Goal: Task Accomplishment & Management: Manage account settings

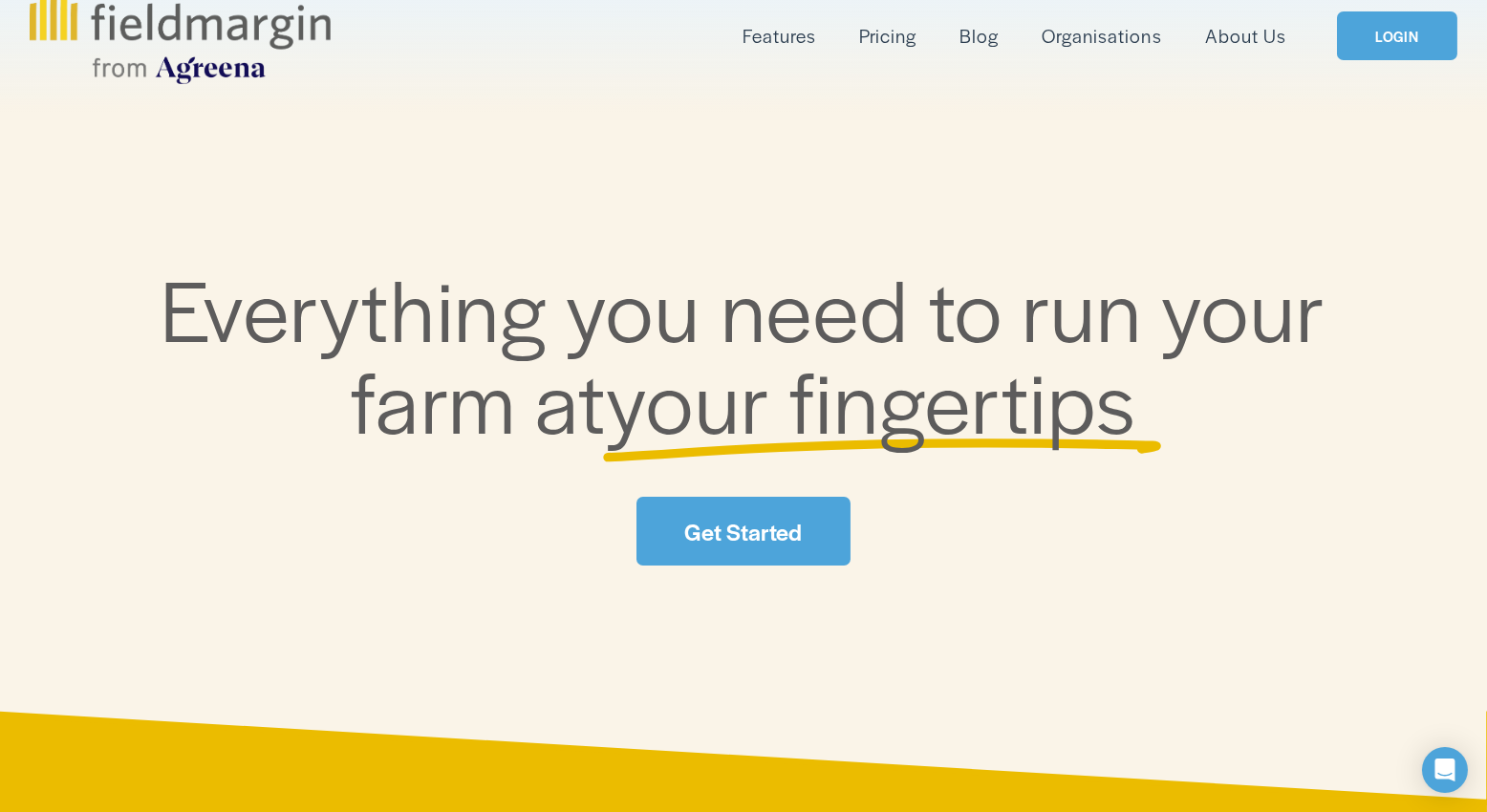
scroll to position [95, 0]
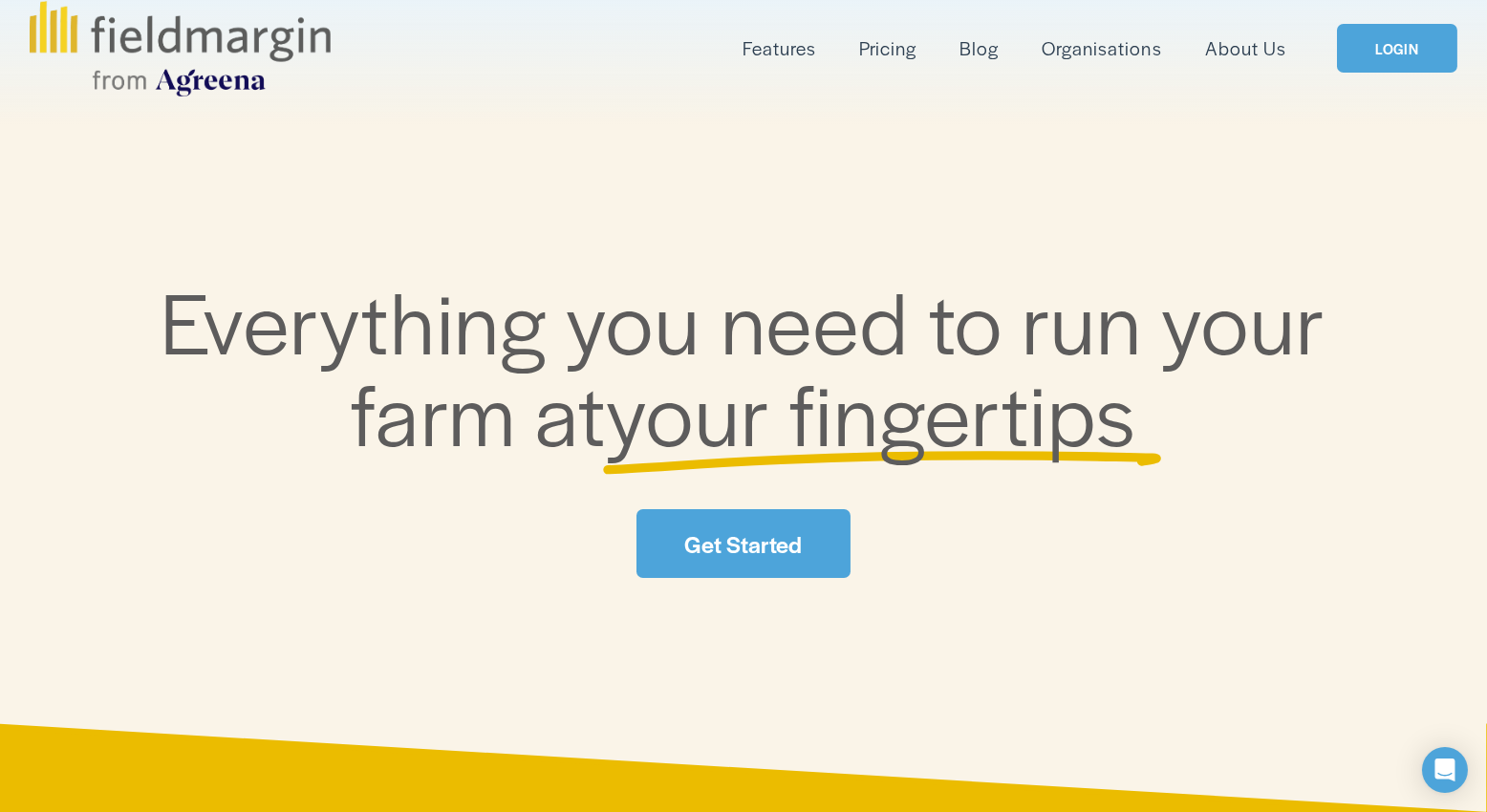
click at [750, 539] on link "Get Started" at bounding box center [744, 543] width 214 height 68
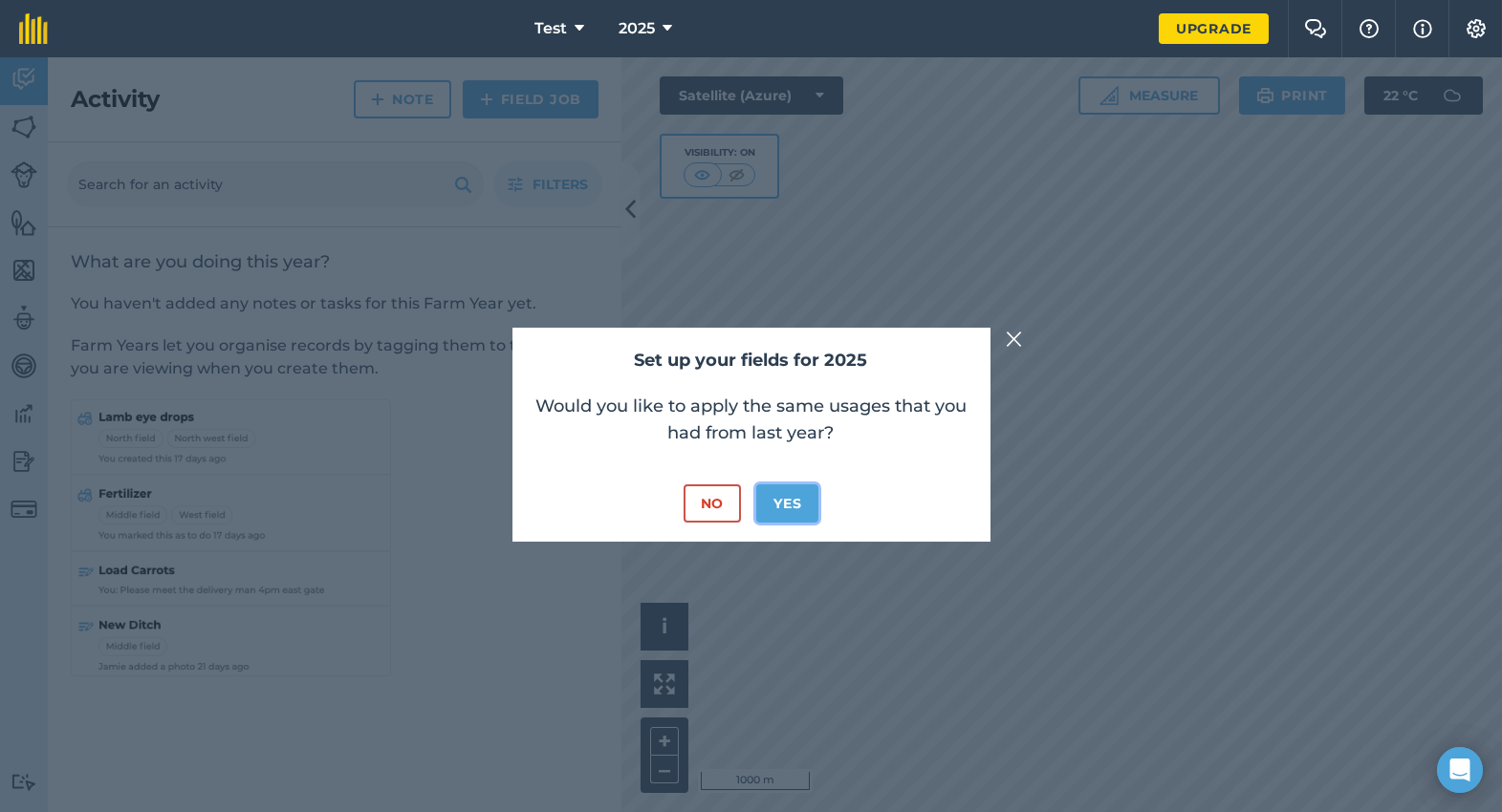
click at [772, 501] on button "Yes" at bounding box center [787, 503] width 62 height 38
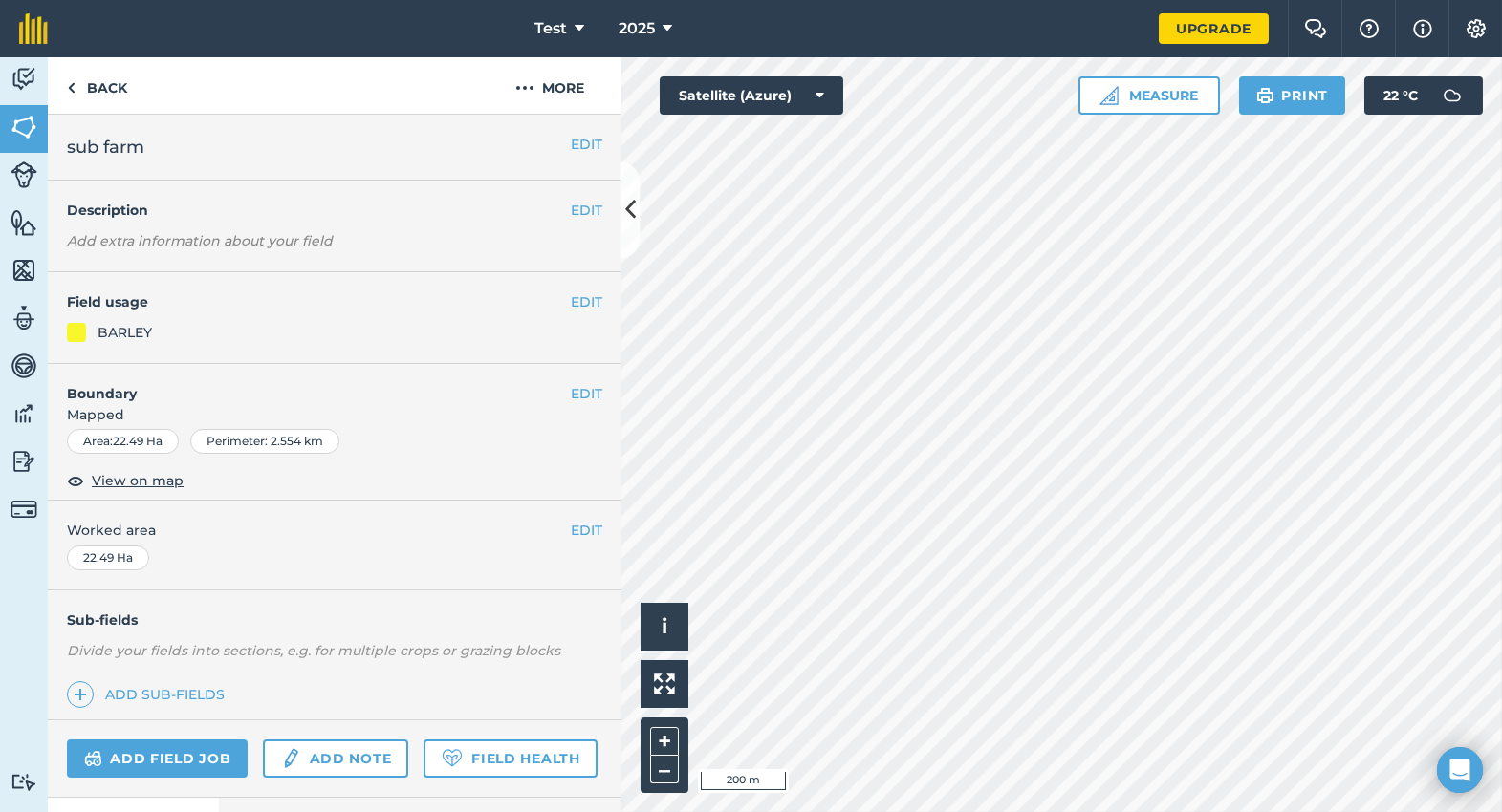
click at [204, 346] on div "EDIT Field usage BARLEY" at bounding box center [334, 317] width 573 height 92
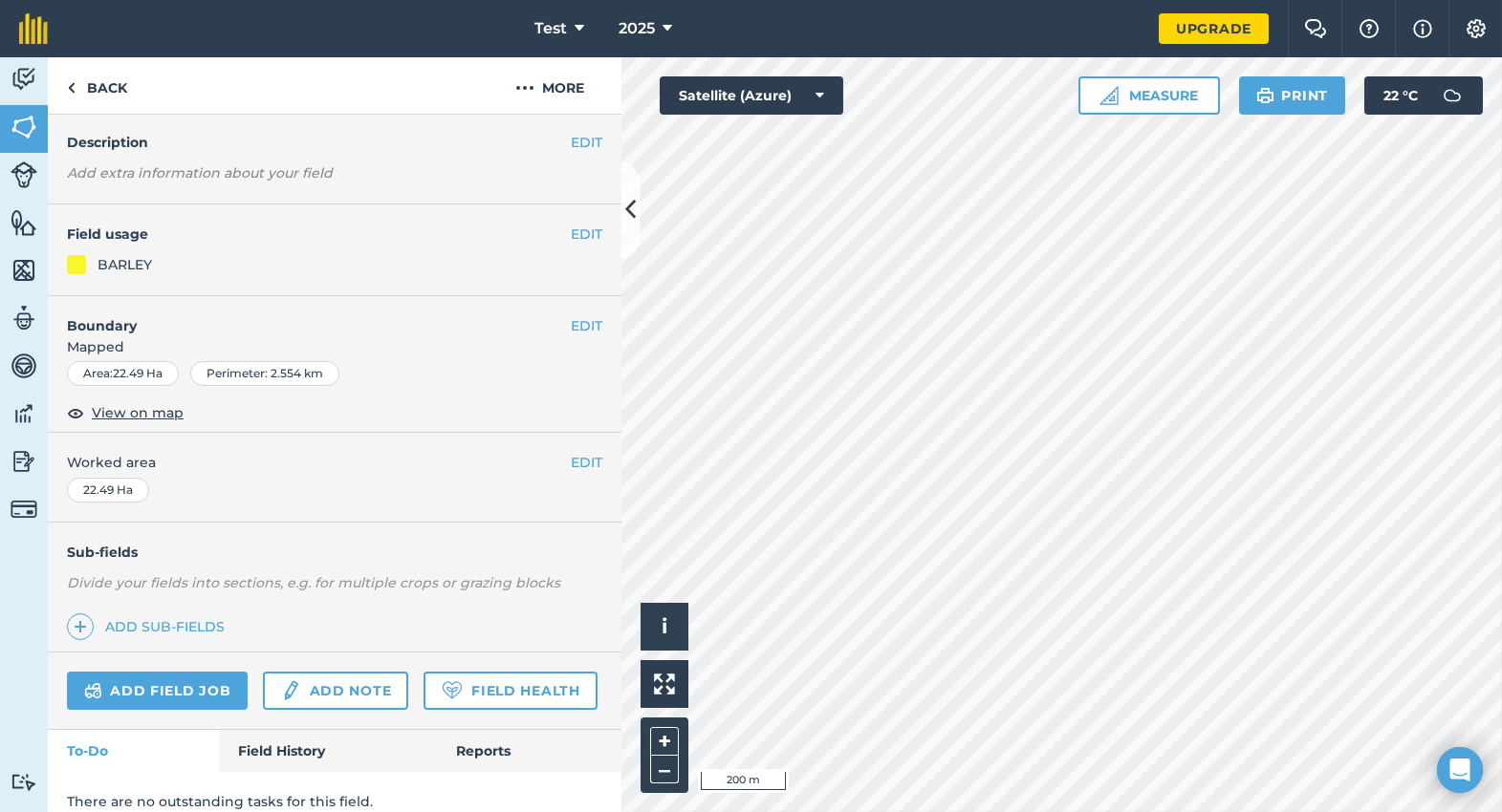
scroll to position [137, 0]
